Goal: Transaction & Acquisition: Obtain resource

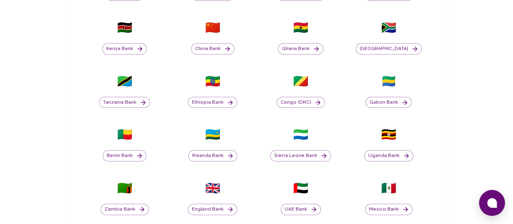
scroll to position [243, 0]
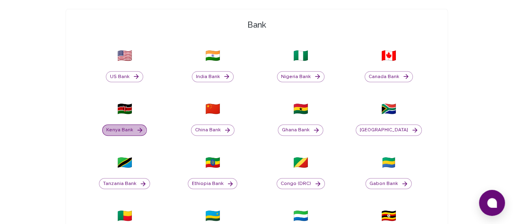
click at [147, 124] on button "Kenya Bank" at bounding box center [124, 129] width 45 height 11
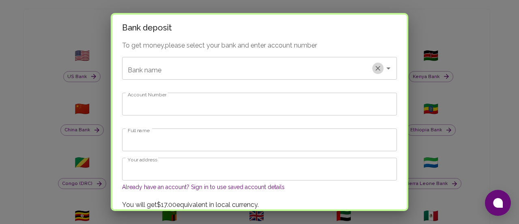
click at [374, 65] on icon "Clear" at bounding box center [378, 68] width 8 height 8
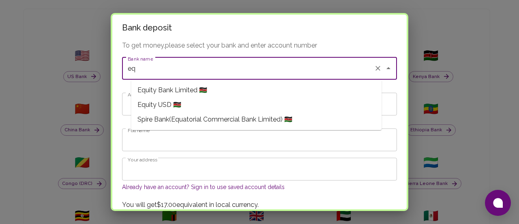
type input "eq"
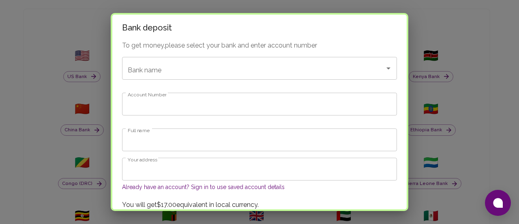
click at [118, 156] on div "Bank deposit To get money, please select your bank and enter account number Ban…" at bounding box center [259, 112] width 519 height 224
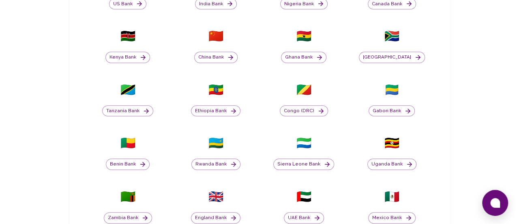
scroll to position [284, 0]
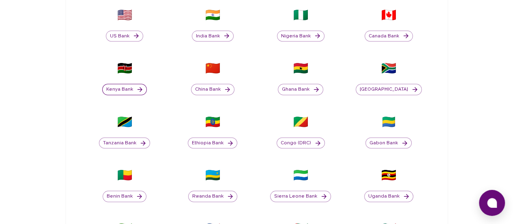
click at [147, 84] on button "Kenya Bank" at bounding box center [124, 89] width 45 height 11
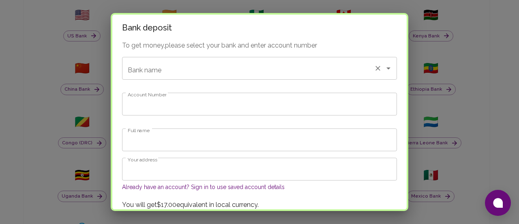
click at [200, 77] on div "Bank name" at bounding box center [259, 68] width 275 height 23
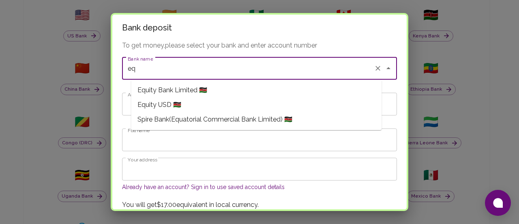
click at [203, 90] on span "Equity Bank Limited 🇰🇪" at bounding box center [173, 90] width 70 height 10
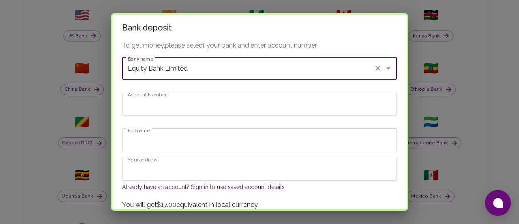
type input "Equity Bank Limited"
click at [182, 102] on input "Account Number" at bounding box center [259, 104] width 275 height 23
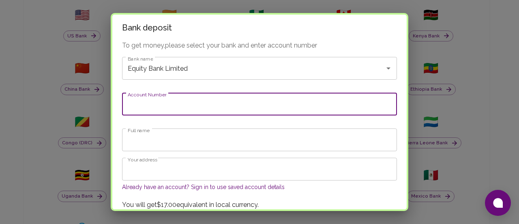
click at [179, 141] on input "Full name" at bounding box center [259, 139] width 275 height 23
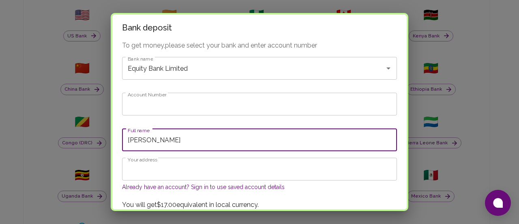
click at [194, 139] on input "[PERSON_NAME]" at bounding box center [259, 139] width 275 height 23
type input "[PERSON_NAME][GEOGRAPHIC_DATA]"
click at [196, 173] on input "Your address" at bounding box center [259, 168] width 275 height 23
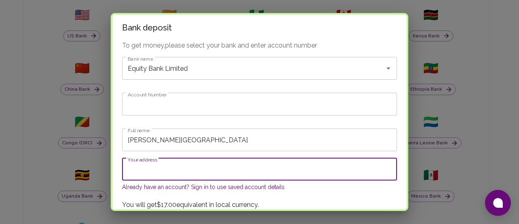
type input "[GEOGRAPHIC_DATA]"
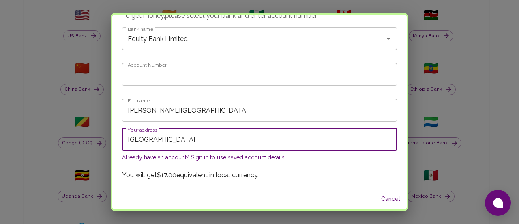
click at [203, 81] on input "Account Number" at bounding box center [259, 74] width 275 height 23
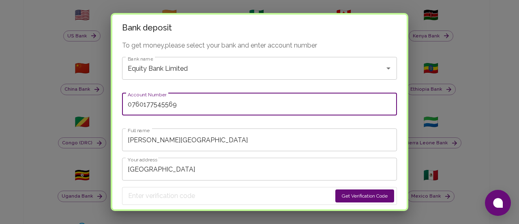
scroll to position [60, 0]
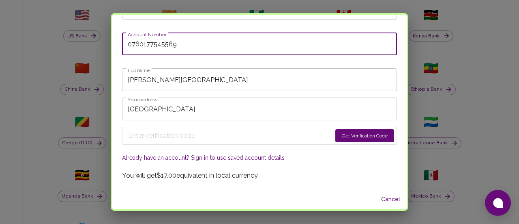
type input "0760177545569"
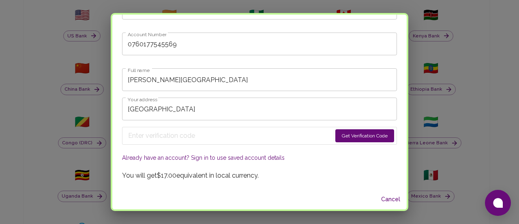
click at [342, 135] on button "Get Verification Code" at bounding box center [365, 135] width 59 height 13
click at [342, 135] on form "Get Verification Code" at bounding box center [259, 136] width 275 height 18
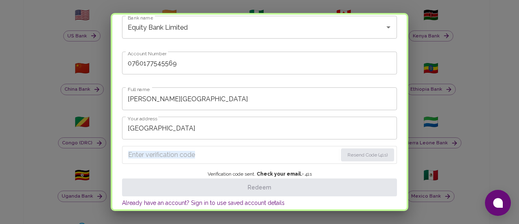
scroll to position [81, 0]
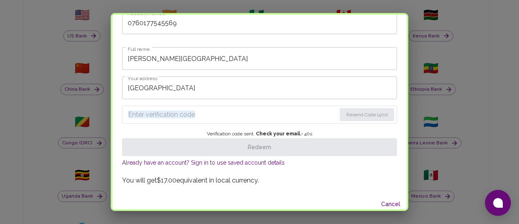
click at [177, 109] on input "Enter verification code" at bounding box center [232, 114] width 208 height 13
paste input "4759"
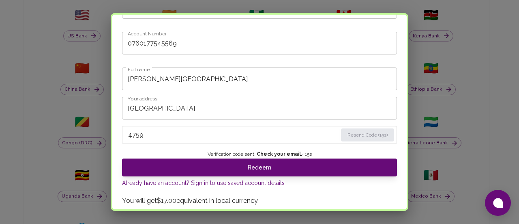
scroll to position [86, 0]
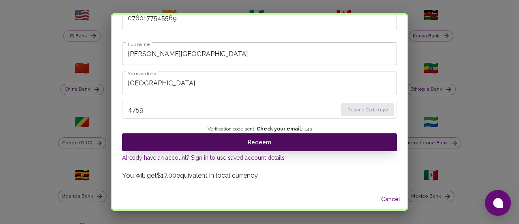
type input "4759"
click at [252, 145] on button "Redeem" at bounding box center [259, 142] width 275 height 18
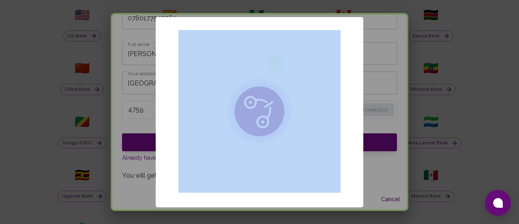
scroll to position [0, 0]
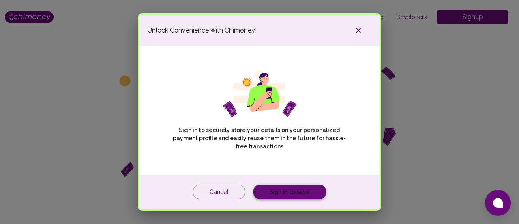
click at [293, 190] on link "Sign in to save" at bounding box center [290, 191] width 73 height 15
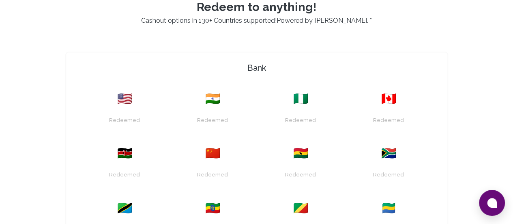
scroll to position [148, 0]
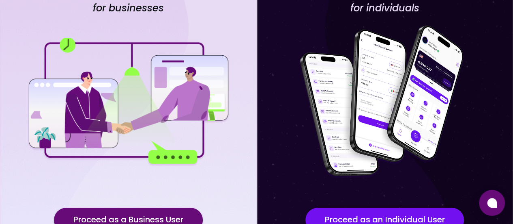
scroll to position [143, 0]
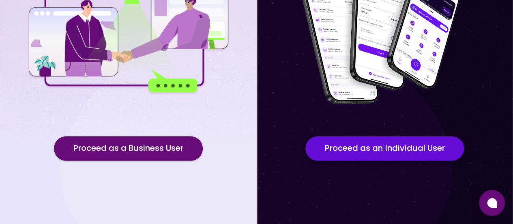
click at [380, 152] on button "Proceed as an Individual User" at bounding box center [385, 148] width 159 height 24
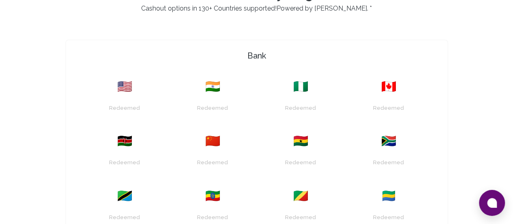
scroll to position [243, 0]
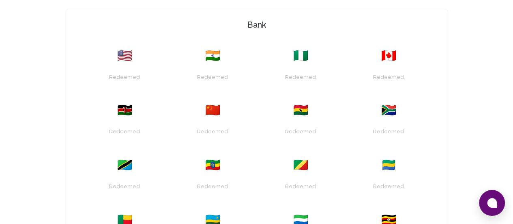
click at [220, 157] on span "🇪🇹" at bounding box center [212, 164] width 15 height 15
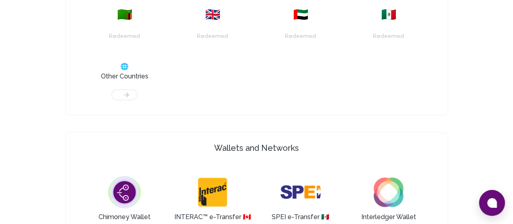
scroll to position [568, 0]
